Goal: Entertainment & Leisure: Consume media (video, audio)

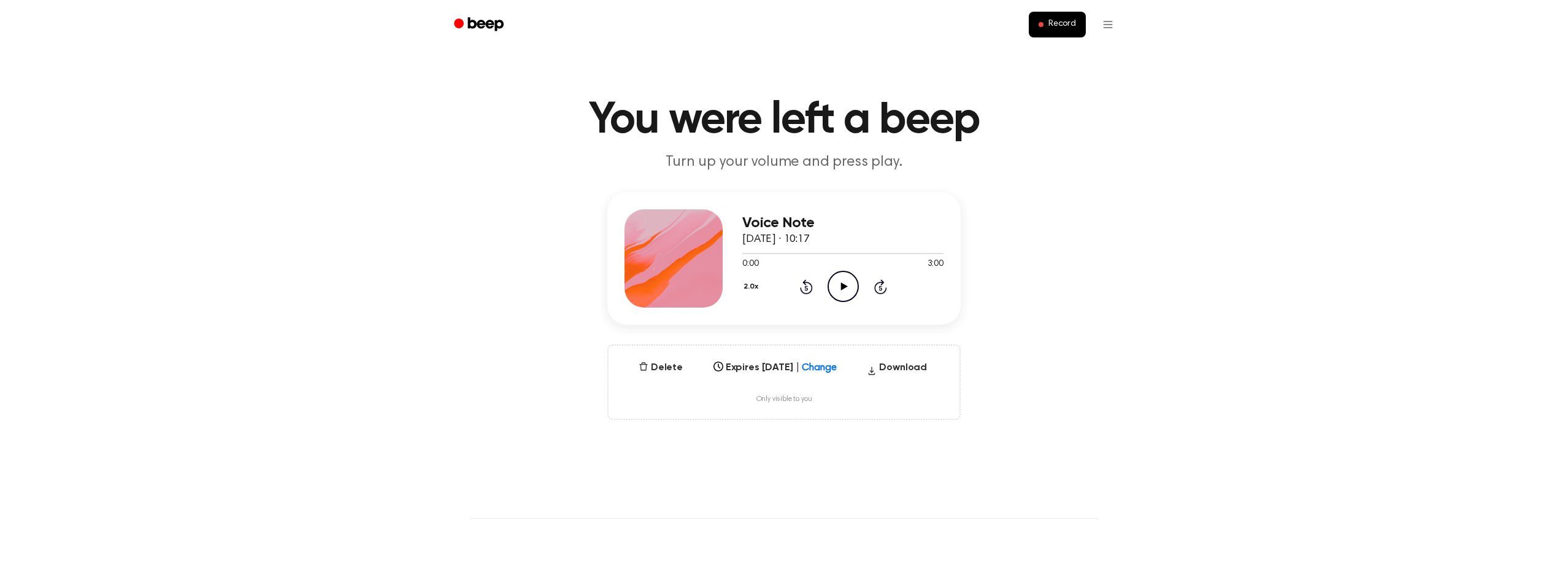
click at [818, 365] on div "In 1 Week" at bounding box center [764, 364] width 109 height 14
click at [795, 459] on div "In 1 Week" at bounding box center [775, 456] width 133 height 21
click at [831, 368] on div at bounding box center [829, 364] width 22 height 12
drag, startPoint x: 514, startPoint y: 341, endPoint x: 510, endPoint y: 333, distance: 8.9
click at [514, 339] on div "Voice Note 7 October 2025 · 10:17 0:00 3:00 Your browser does not support the […" at bounding box center [784, 306] width 1538 height 227
